Goal: Find specific page/section: Find specific page/section

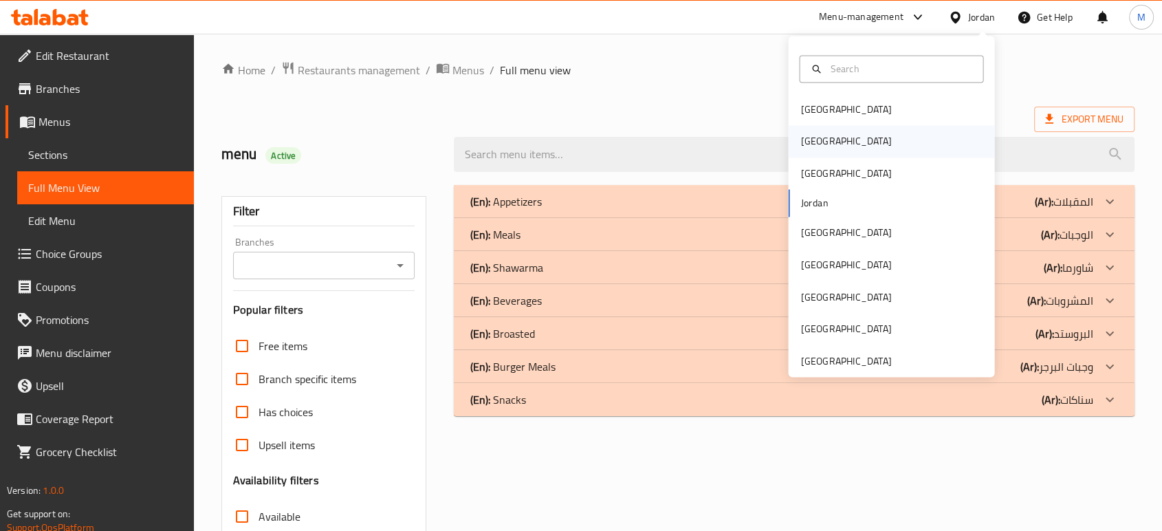
click at [805, 142] on div "[GEOGRAPHIC_DATA]" at bounding box center [845, 141] width 91 height 15
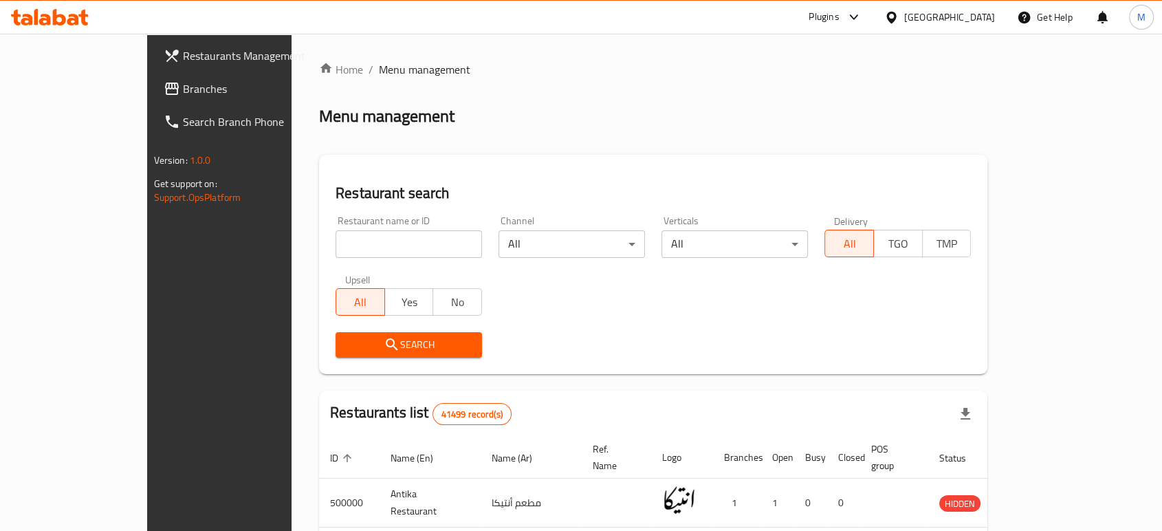
click at [183, 92] on span "Branches" at bounding box center [256, 88] width 147 height 17
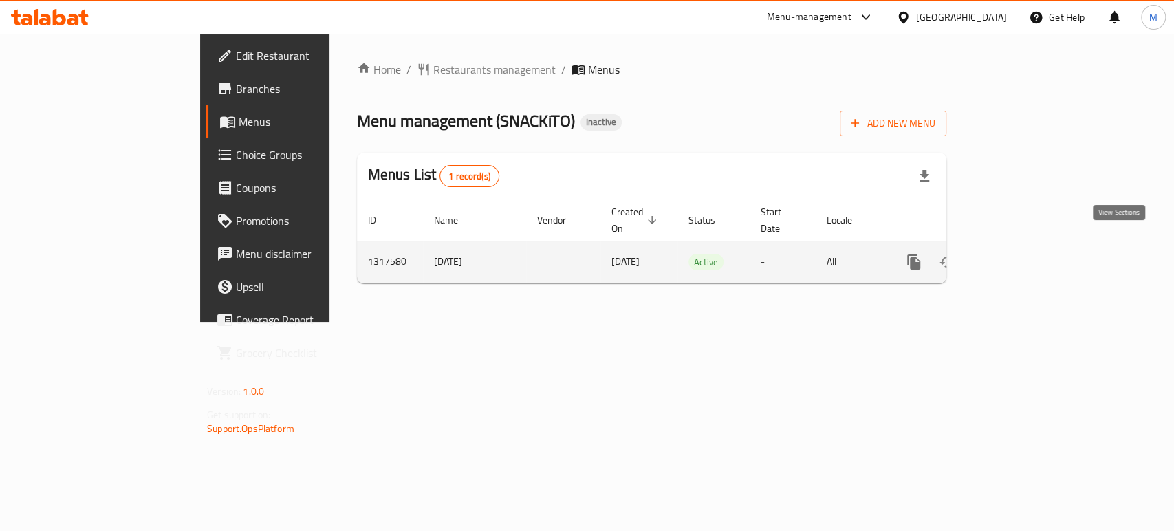
click at [1019, 256] on icon "enhanced table" at bounding box center [1013, 262] width 12 height 12
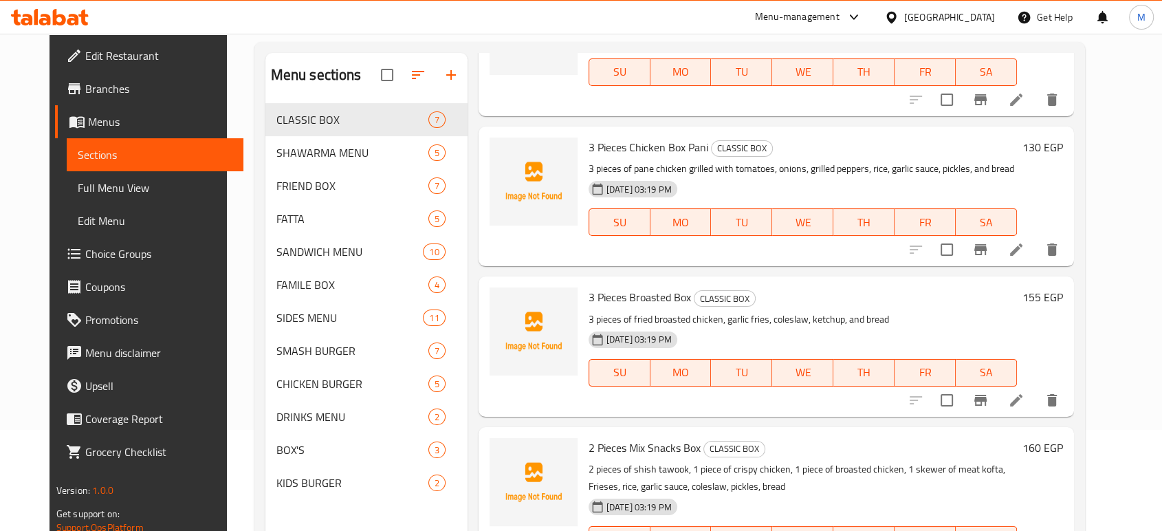
scroll to position [153, 0]
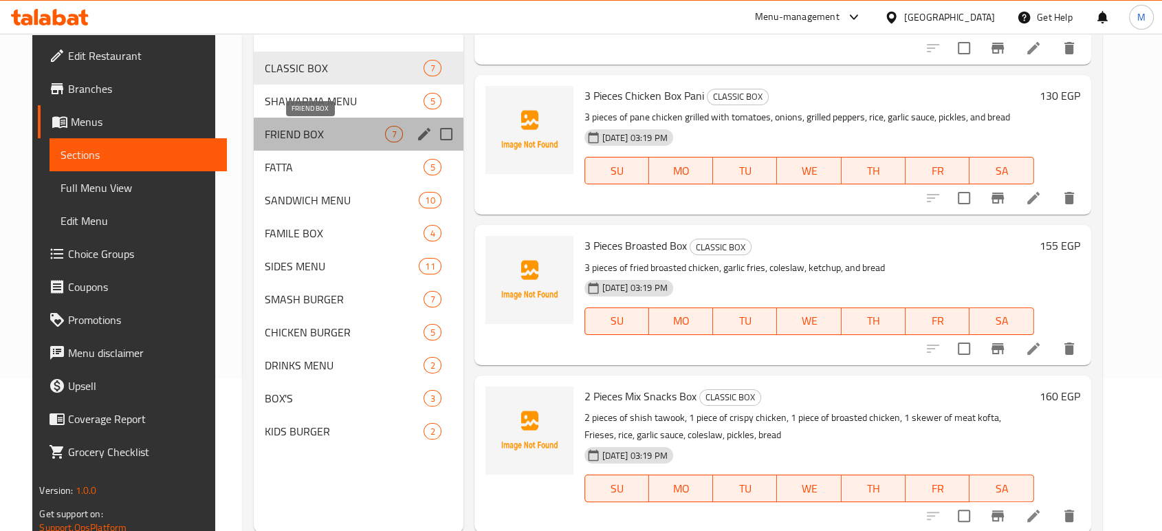
click at [321, 131] on span "FRIEND BOX" at bounding box center [325, 134] width 120 height 17
